Goal: Navigation & Orientation: Locate item on page

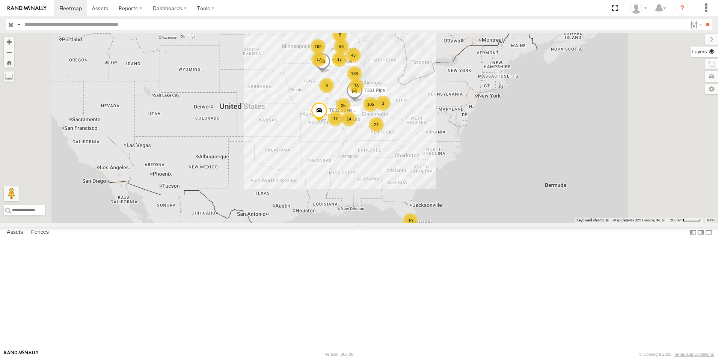
click at [717, 54] on label at bounding box center [704, 52] width 27 height 11
click at [0, 0] on span "Basemaps" at bounding box center [0, 0] width 0 height 0
click at [0, 0] on span "Satellite + Roadmap" at bounding box center [0, 0] width 0 height 0
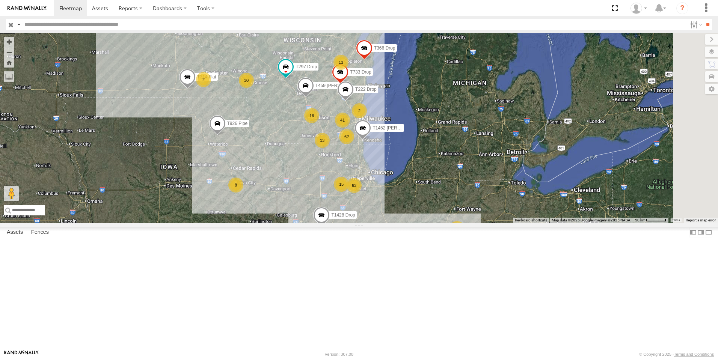
drag, startPoint x: 440, startPoint y: 101, endPoint x: 388, endPoint y: 199, distance: 110.7
click at [388, 199] on div "T926 Pipe T682 Stretch Flat T331 Pipe 57 2 63 62 13 13 13 16 19 6 3 41 T1452 [P…" at bounding box center [359, 128] width 718 height 190
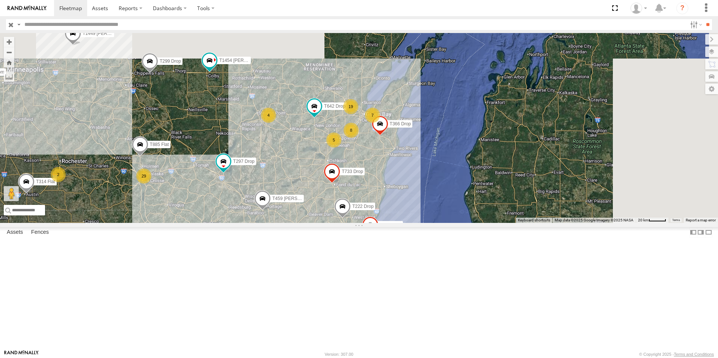
drag, startPoint x: 424, startPoint y: 85, endPoint x: 361, endPoint y: 246, distance: 172.5
click at [361, 223] on div "T926 Pipe T682 Stretch Flat T331 Pipe T1452 [PERSON_NAME] Flat T314 Flat T459 […" at bounding box center [359, 128] width 718 height 190
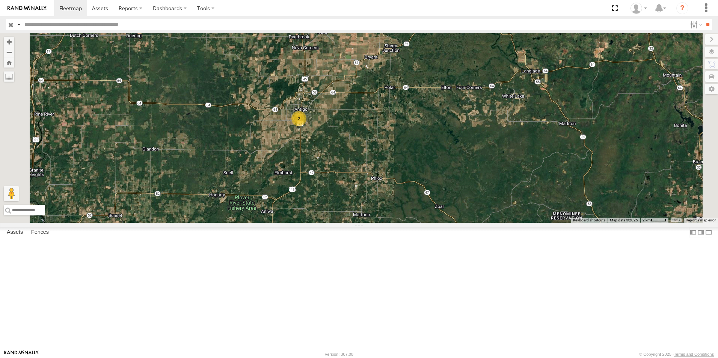
drag, startPoint x: 368, startPoint y: 96, endPoint x: 414, endPoint y: 204, distance: 117.3
click at [414, 204] on div "T926 Pipe T682 Stretch Flat T331 Pipe T1452 [PERSON_NAME] Flat T314 Flat T459 […" at bounding box center [359, 128] width 718 height 190
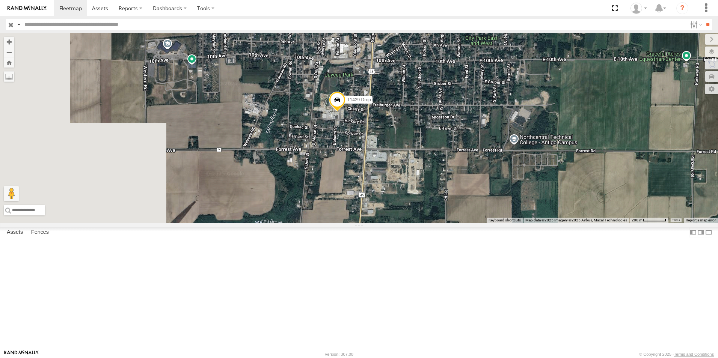
drag, startPoint x: 327, startPoint y: 144, endPoint x: 548, endPoint y: 221, distance: 234.1
click at [548, 221] on div "T926 Pipe T682 Stretch Flat T331 Pipe T1452 [PERSON_NAME] Flat T314 Flat T459 […" at bounding box center [359, 128] width 718 height 190
